Goal: Task Accomplishment & Management: Manage account settings

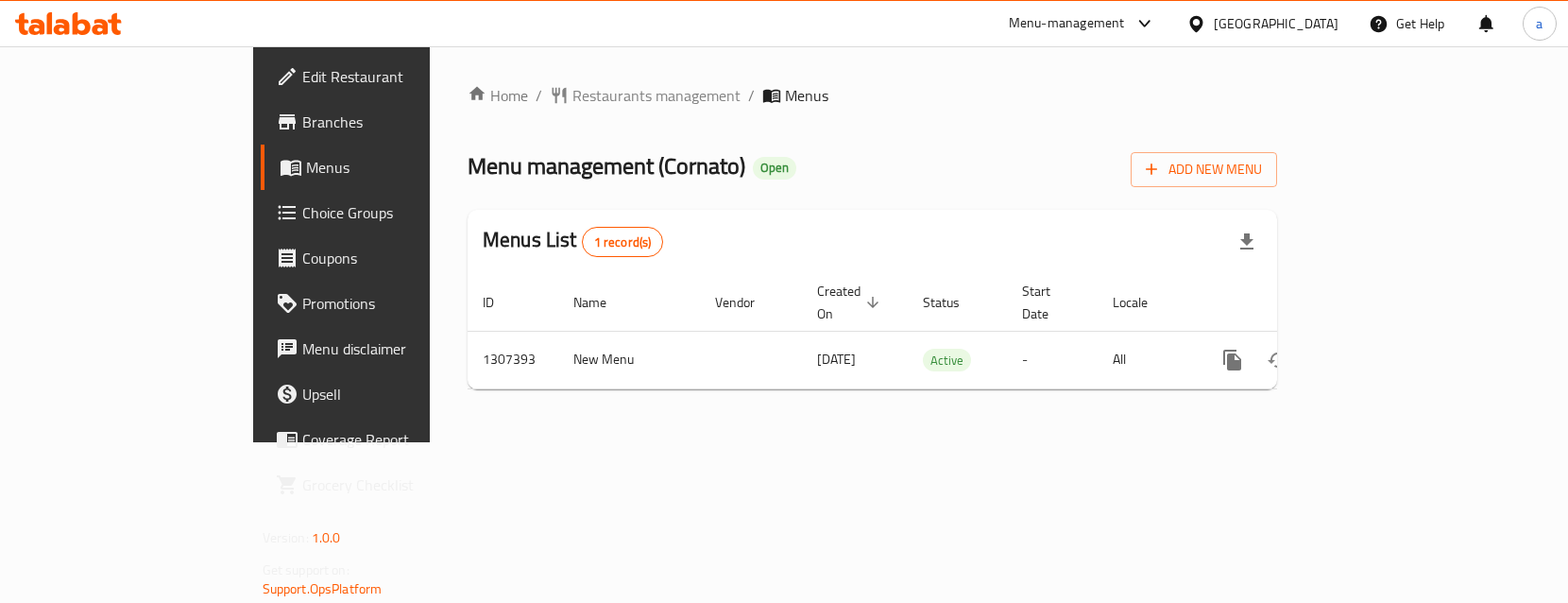
click at [303, 207] on span "Choice Groups" at bounding box center [401, 212] width 197 height 22
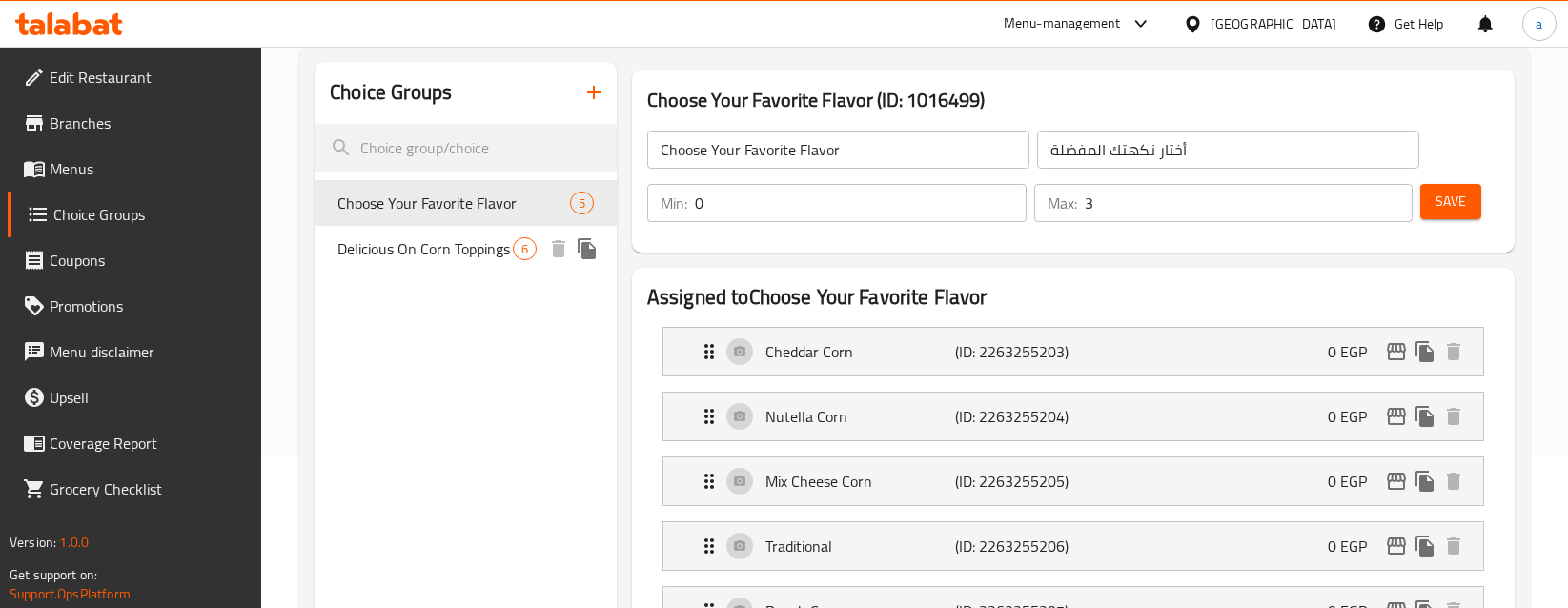
scroll to position [57, 0]
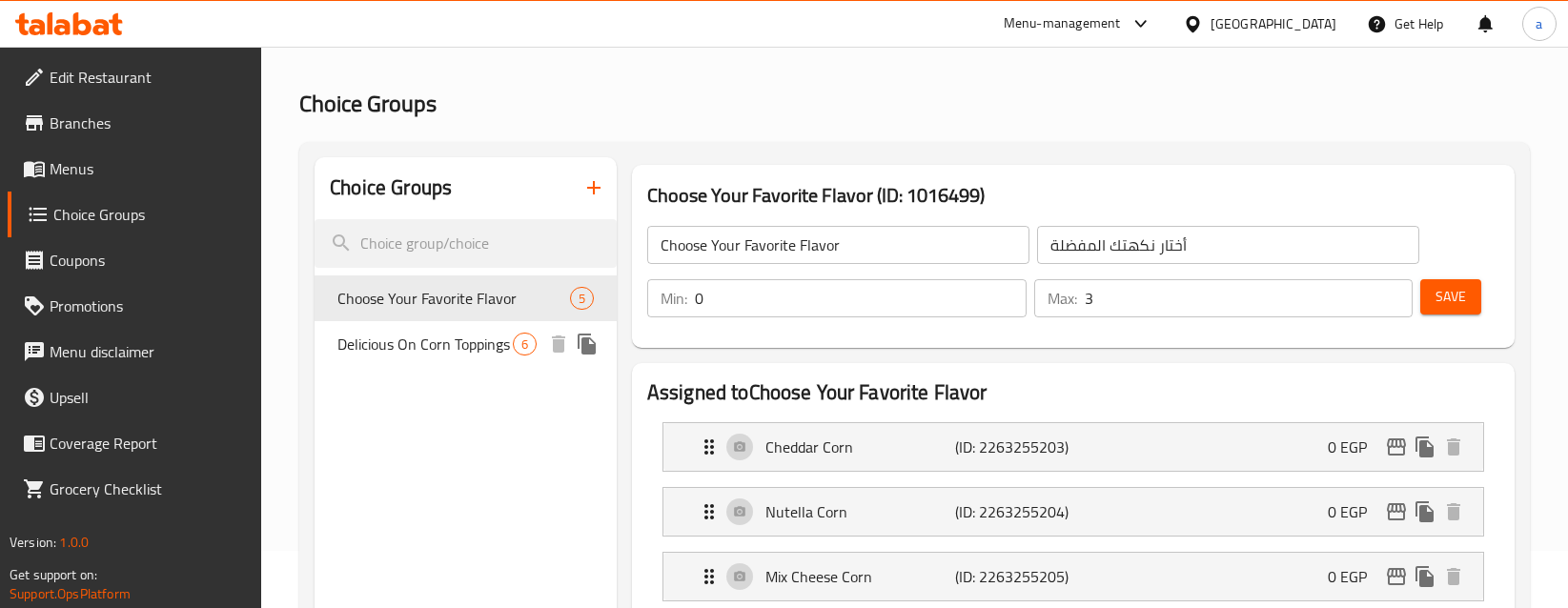
click at [415, 353] on span "Delicious On Corn Toppings" at bounding box center [425, 343] width 176 height 23
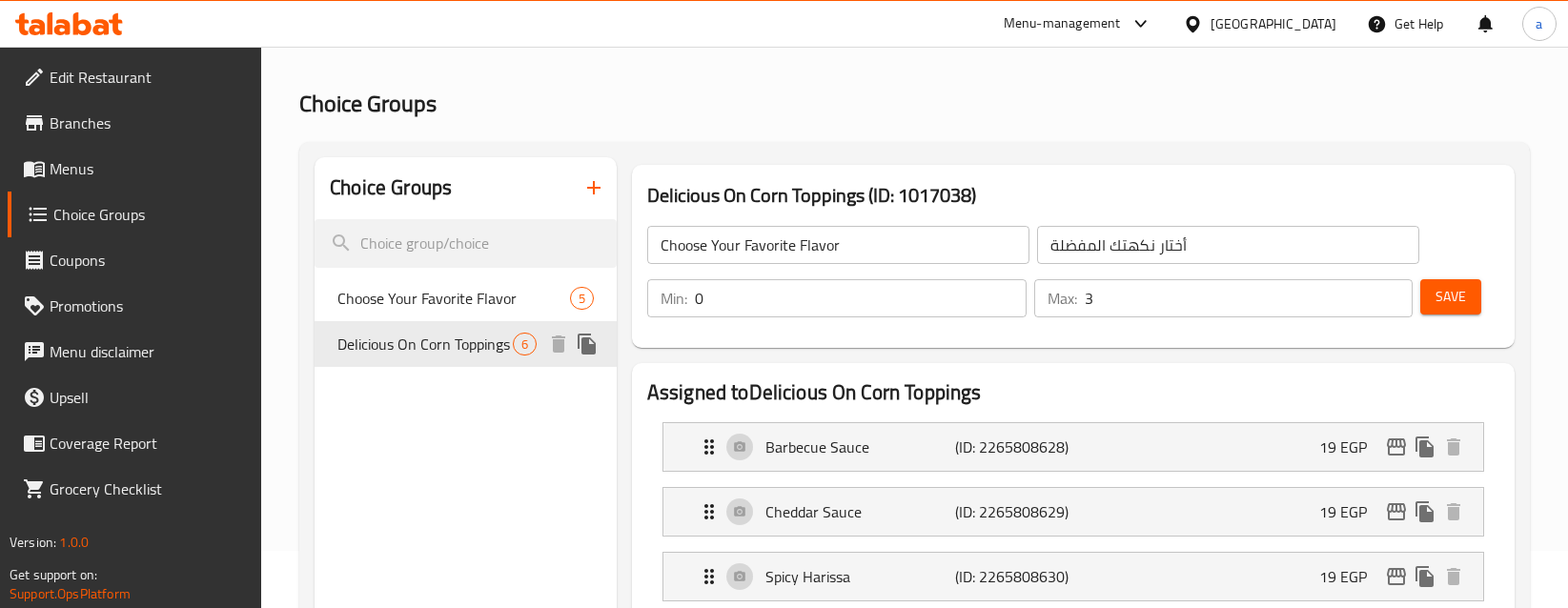
type input "Delicious On Corn Toppings"
type input "إضافات لذيذة على حبة الذرة"
type input "6"
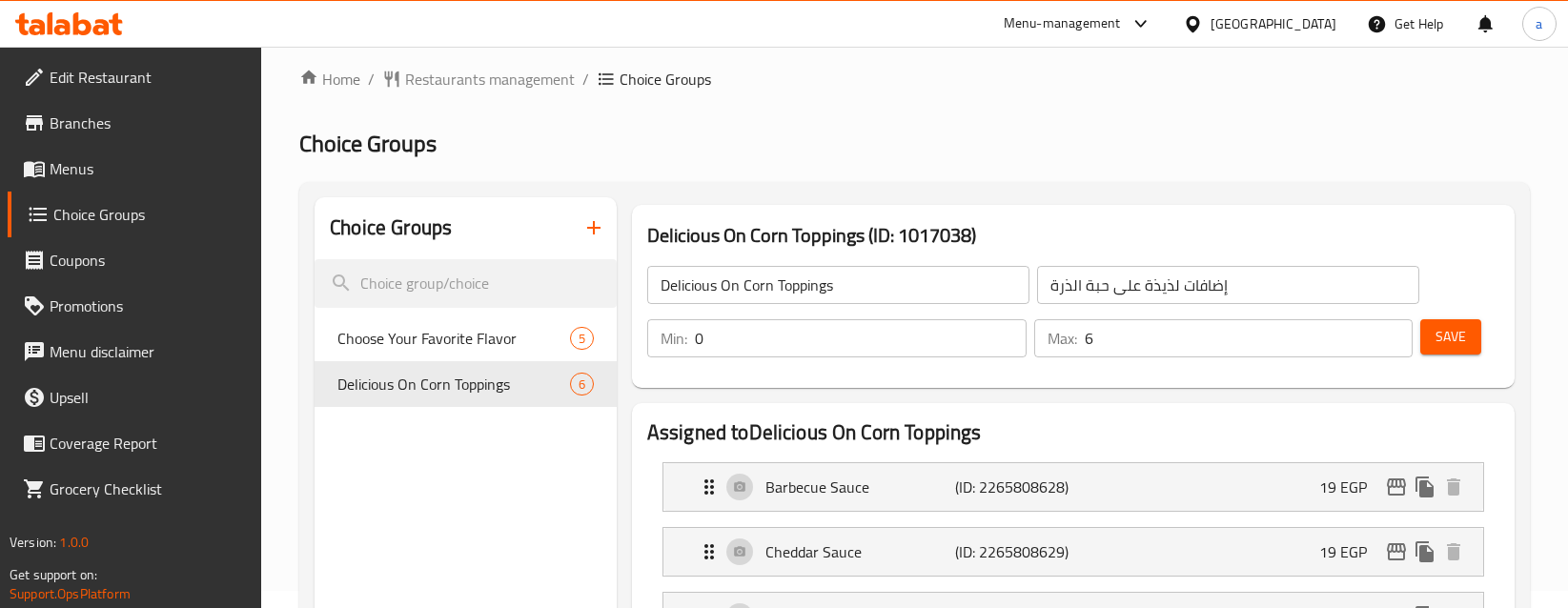
scroll to position [0, 0]
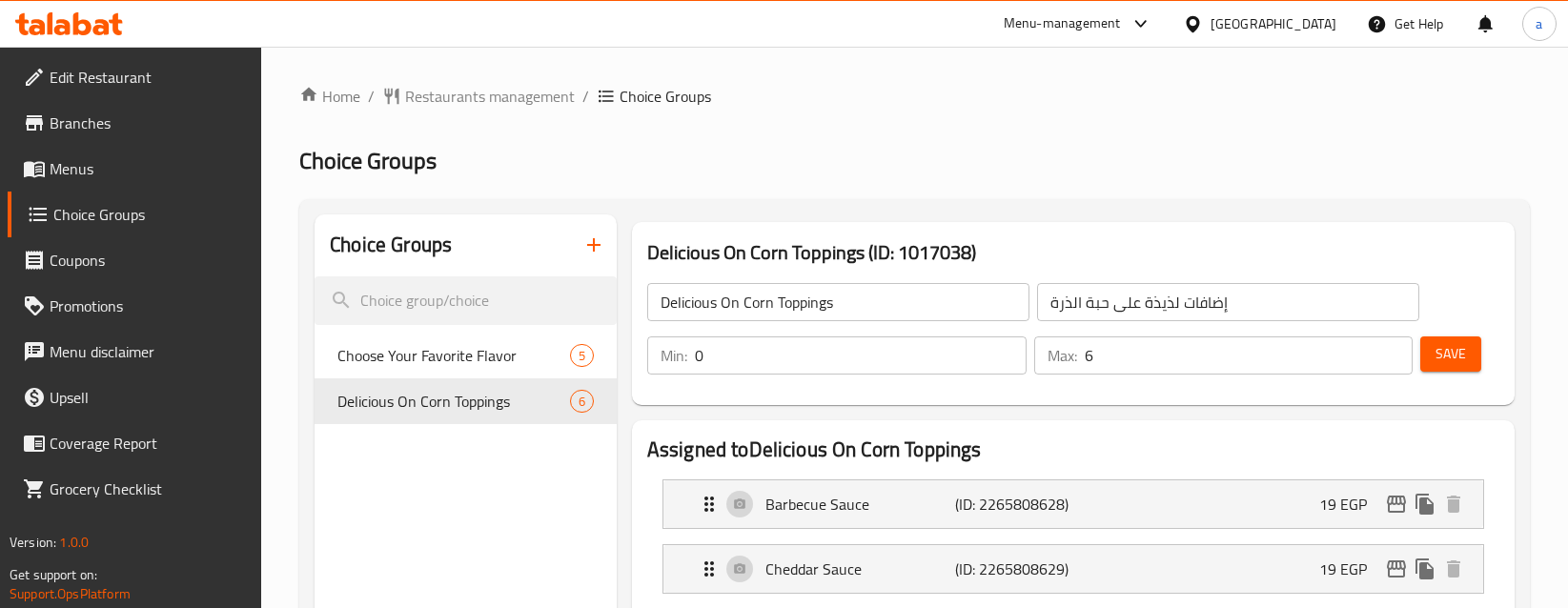
click at [501, 84] on span "Restaurants management" at bounding box center [490, 95] width 170 height 23
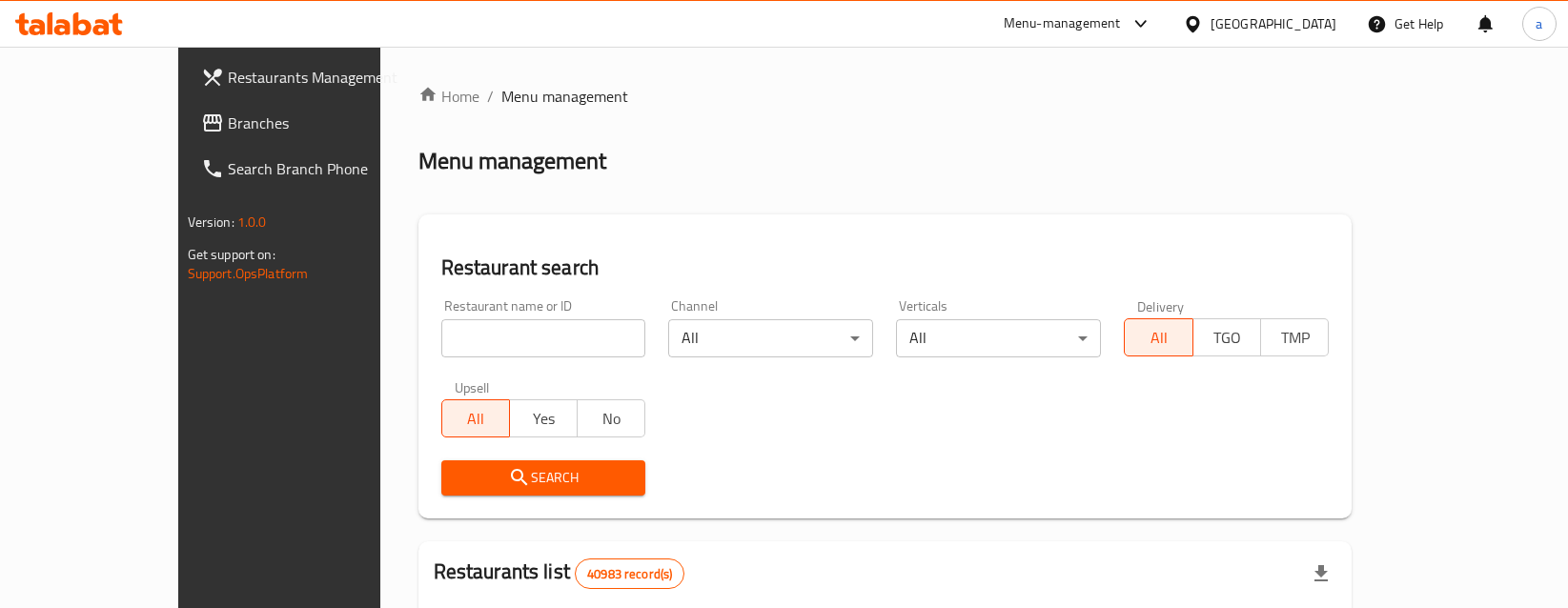
click at [185, 149] on link "Search Branch Phone" at bounding box center [312, 169] width 254 height 46
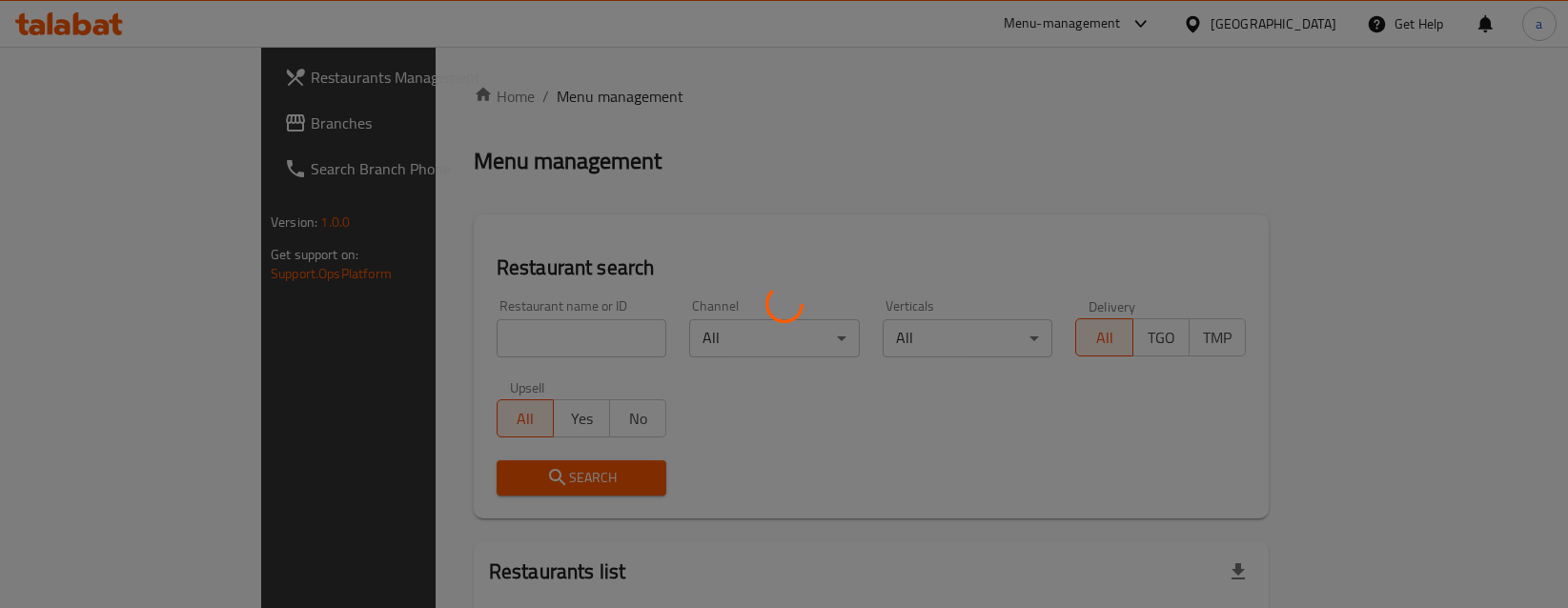
click at [82, 122] on div at bounding box center [784, 304] width 1568 height 608
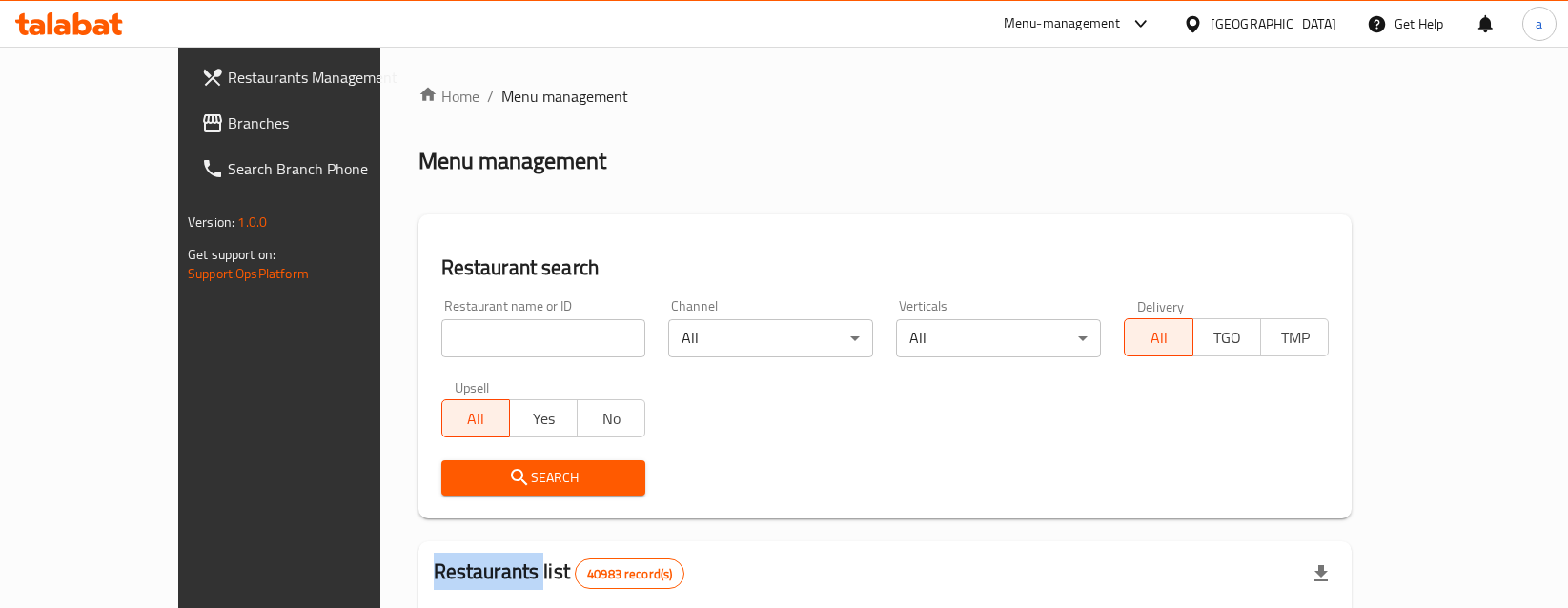
click at [228, 127] on span "Branches" at bounding box center [326, 123] width 197 height 23
